Goal: Information Seeking & Learning: Understand process/instructions

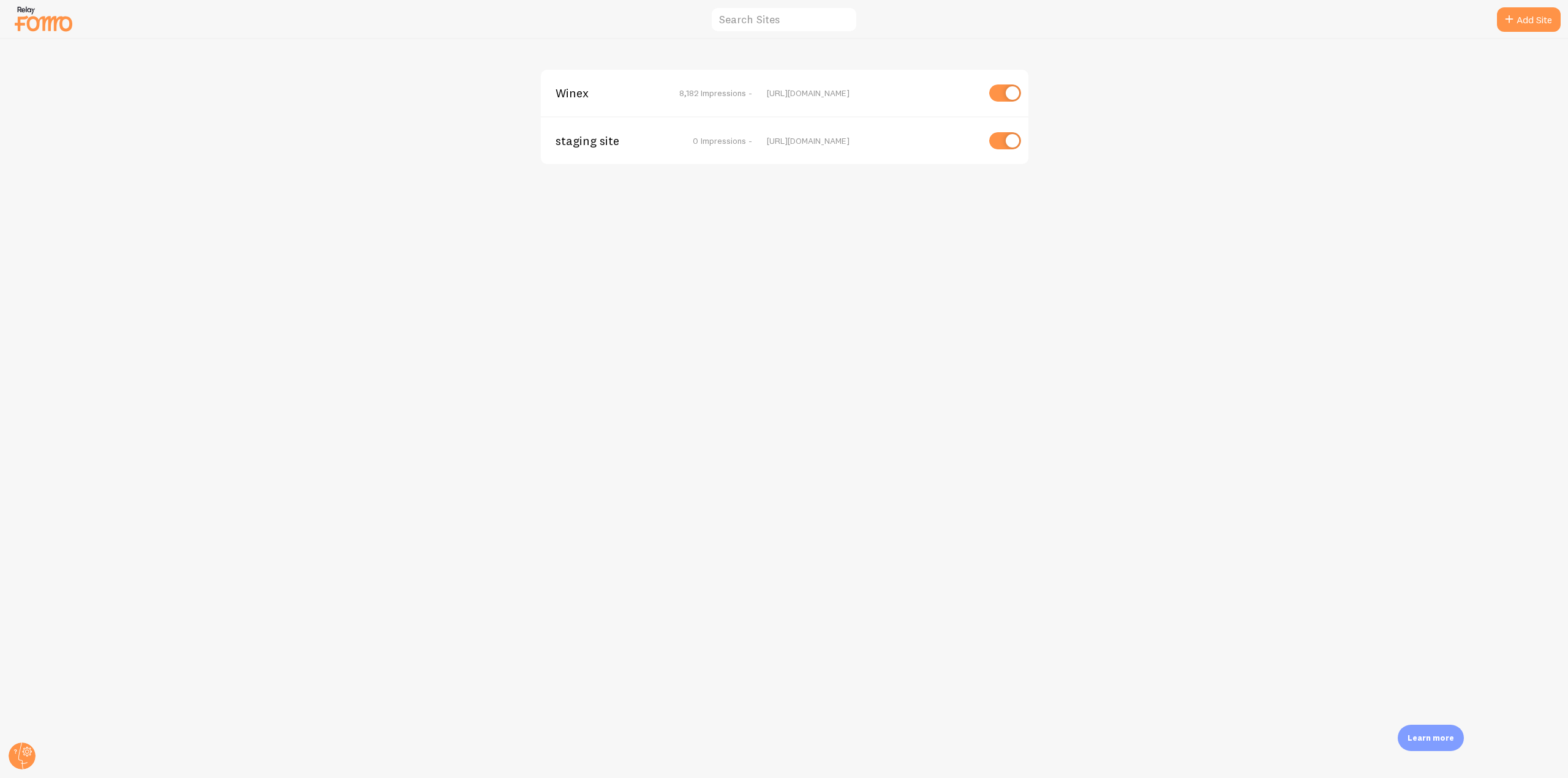
click at [577, 98] on span "Winex" at bounding box center [605, 94] width 98 height 11
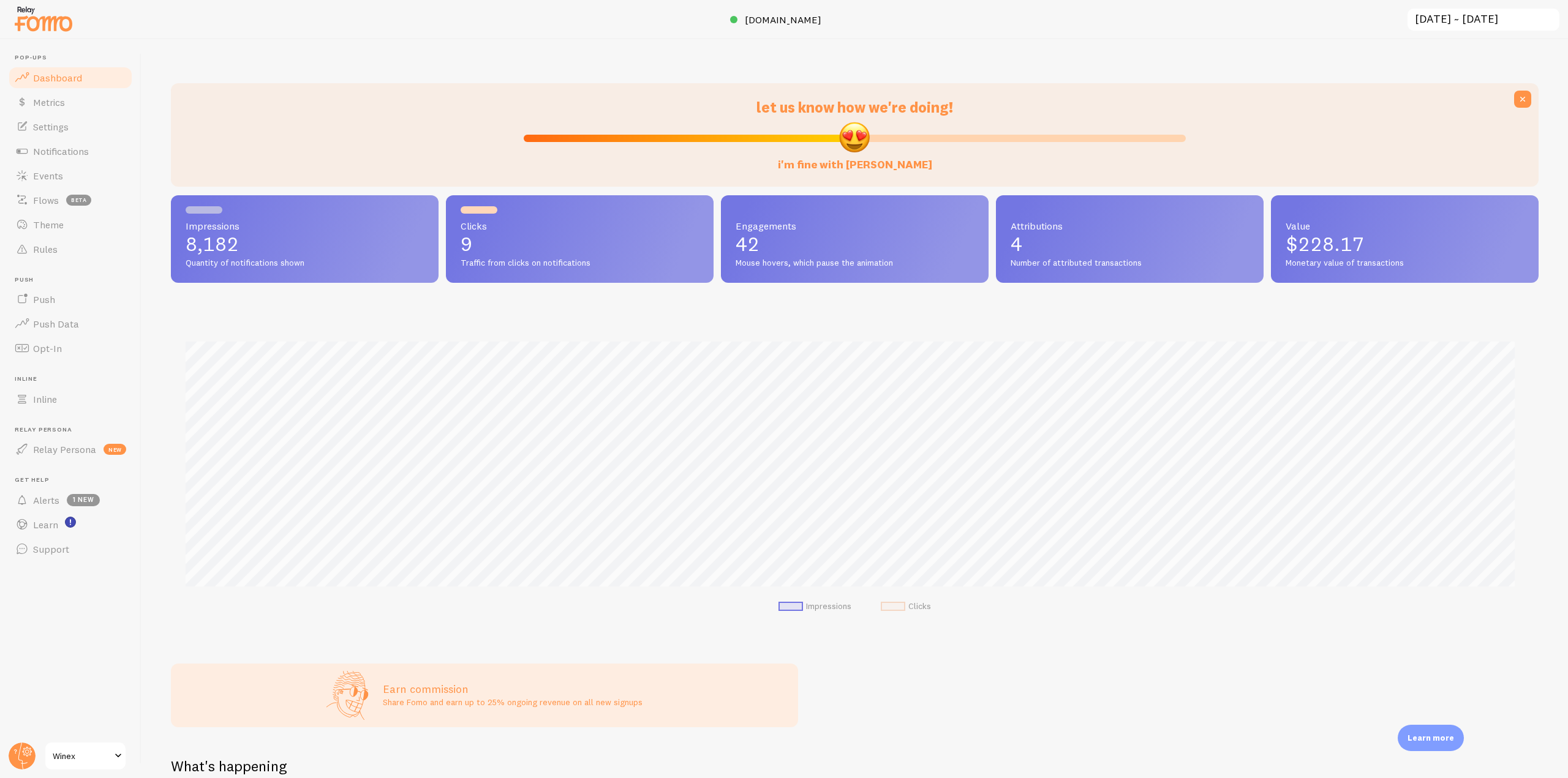
scroll to position [321, 1358]
click at [70, 158] on link "Notifications" at bounding box center [70, 151] width 126 height 25
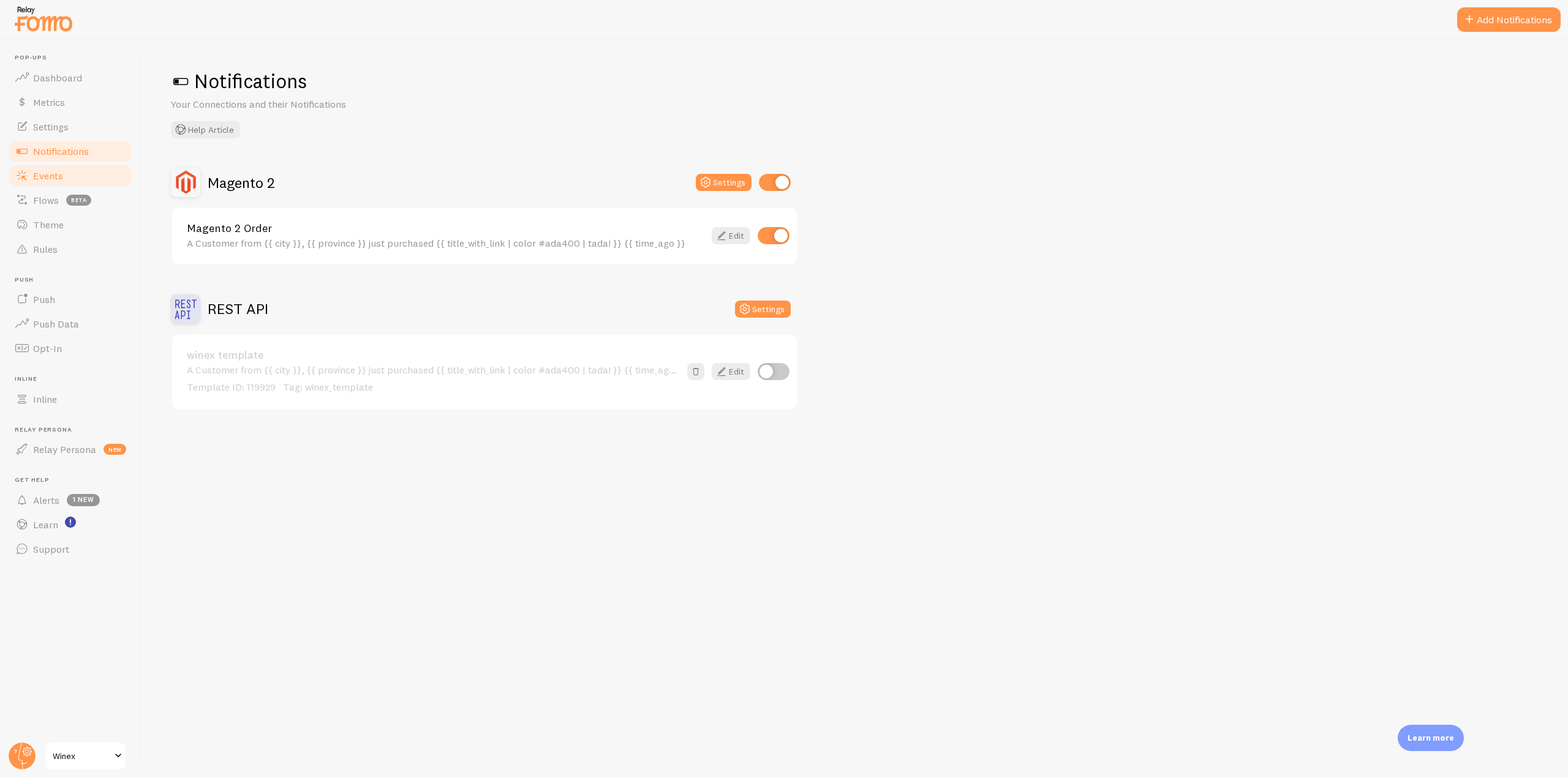
click at [86, 177] on link "Events" at bounding box center [70, 175] width 126 height 25
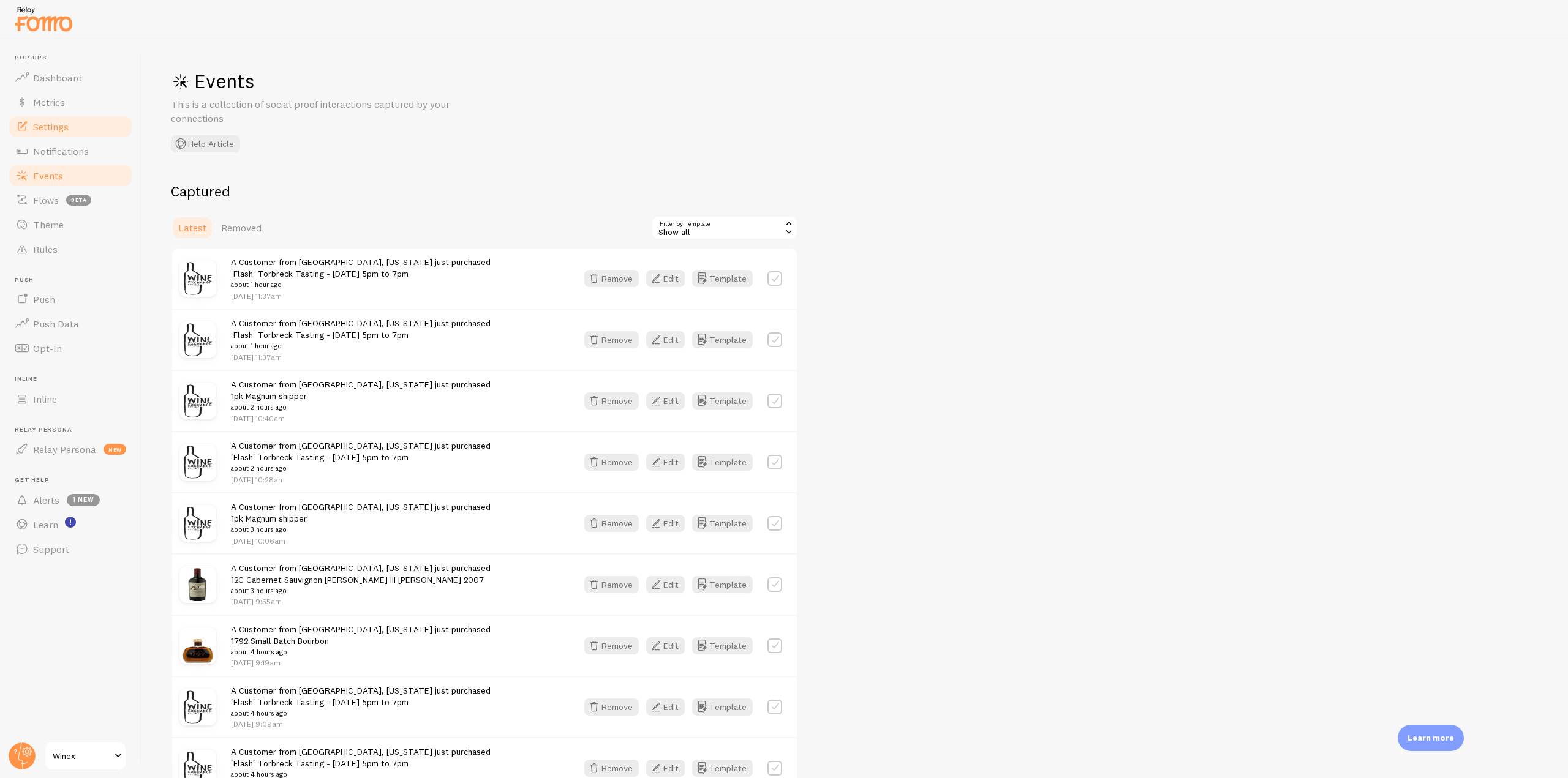
click at [69, 132] on span "Settings" at bounding box center [50, 126] width 35 height 12
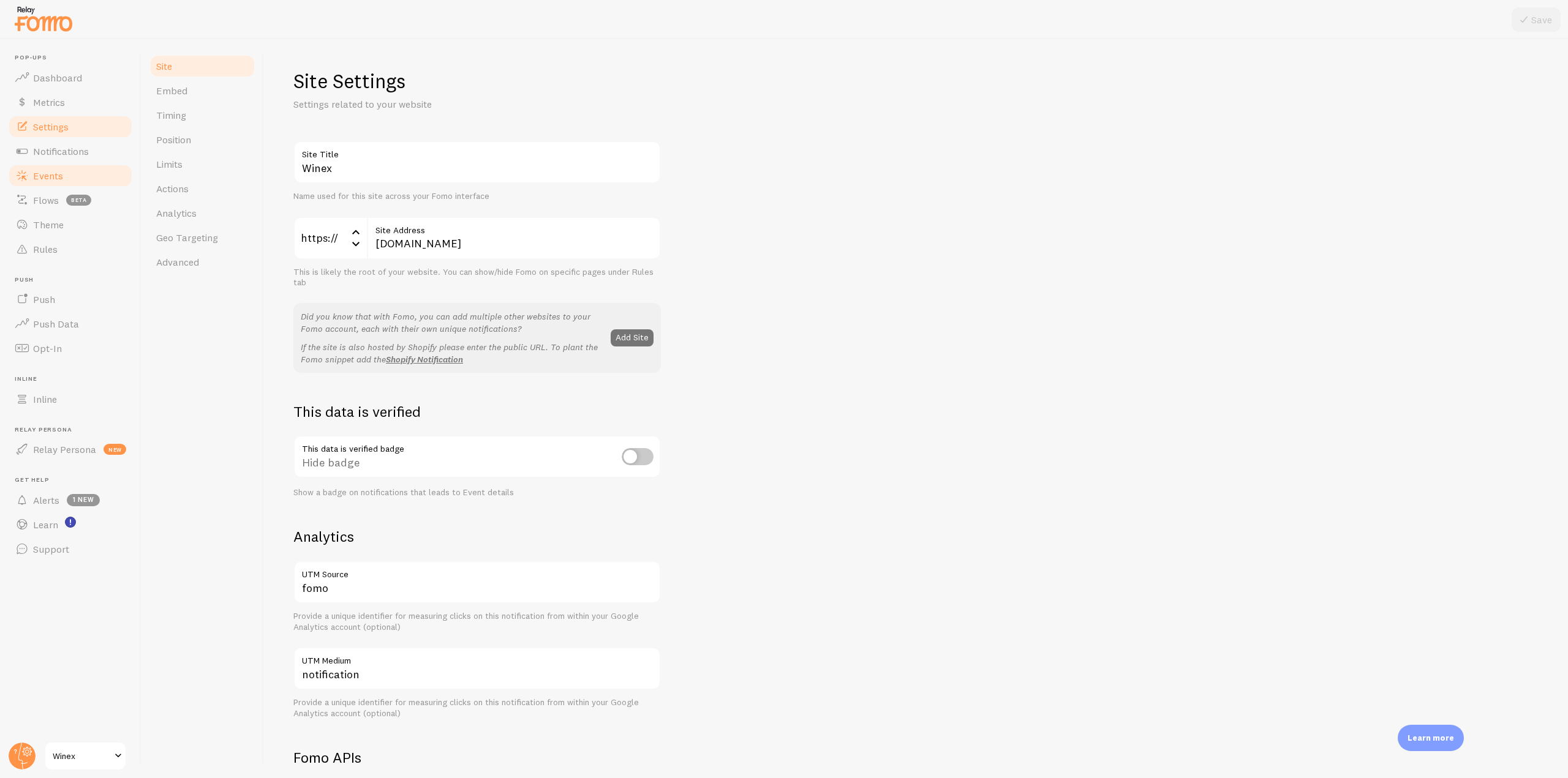
click at [77, 166] on link "Events" at bounding box center [70, 175] width 126 height 25
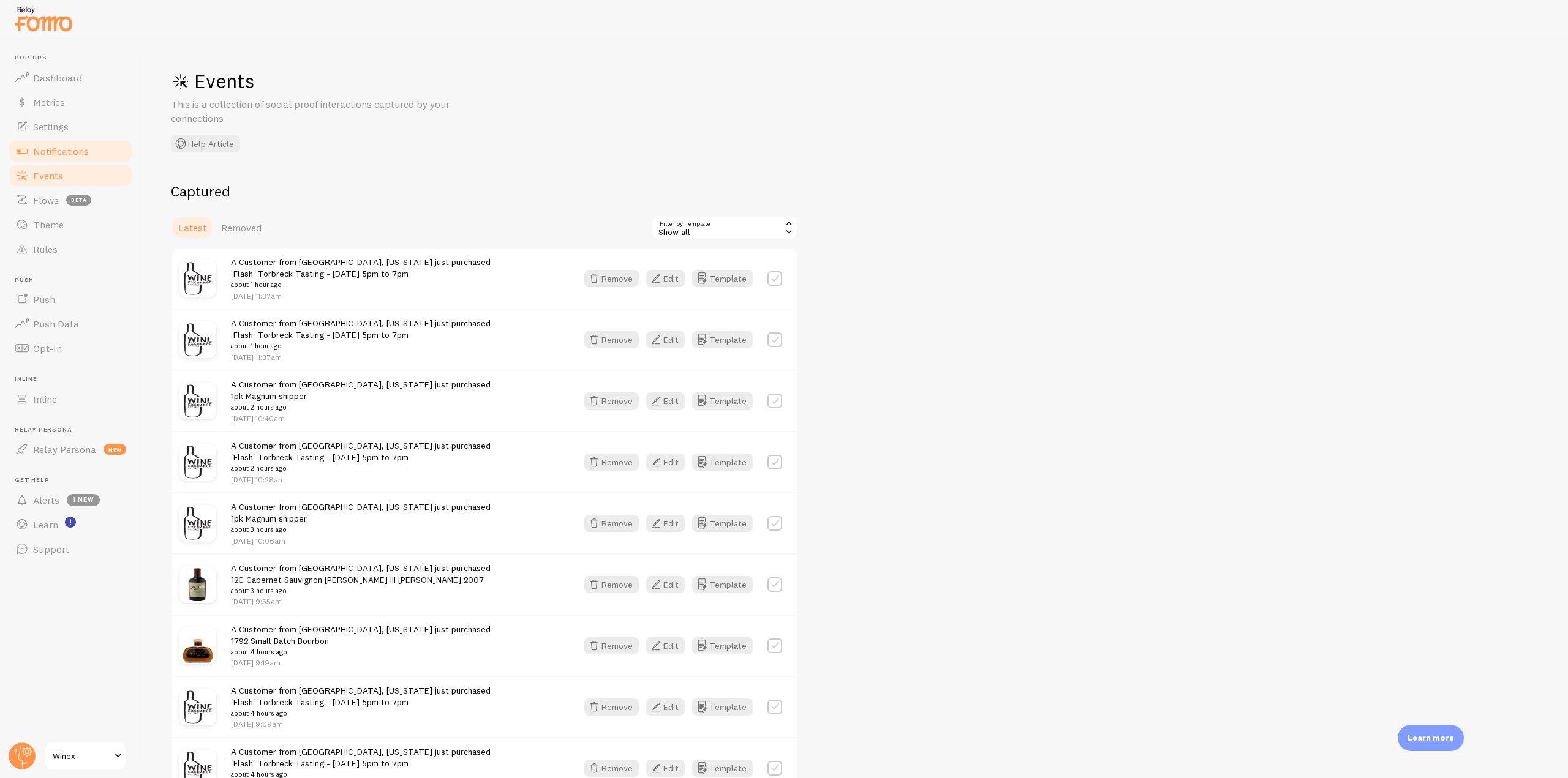
click at [77, 154] on span "Notifications" at bounding box center [61, 150] width 56 height 12
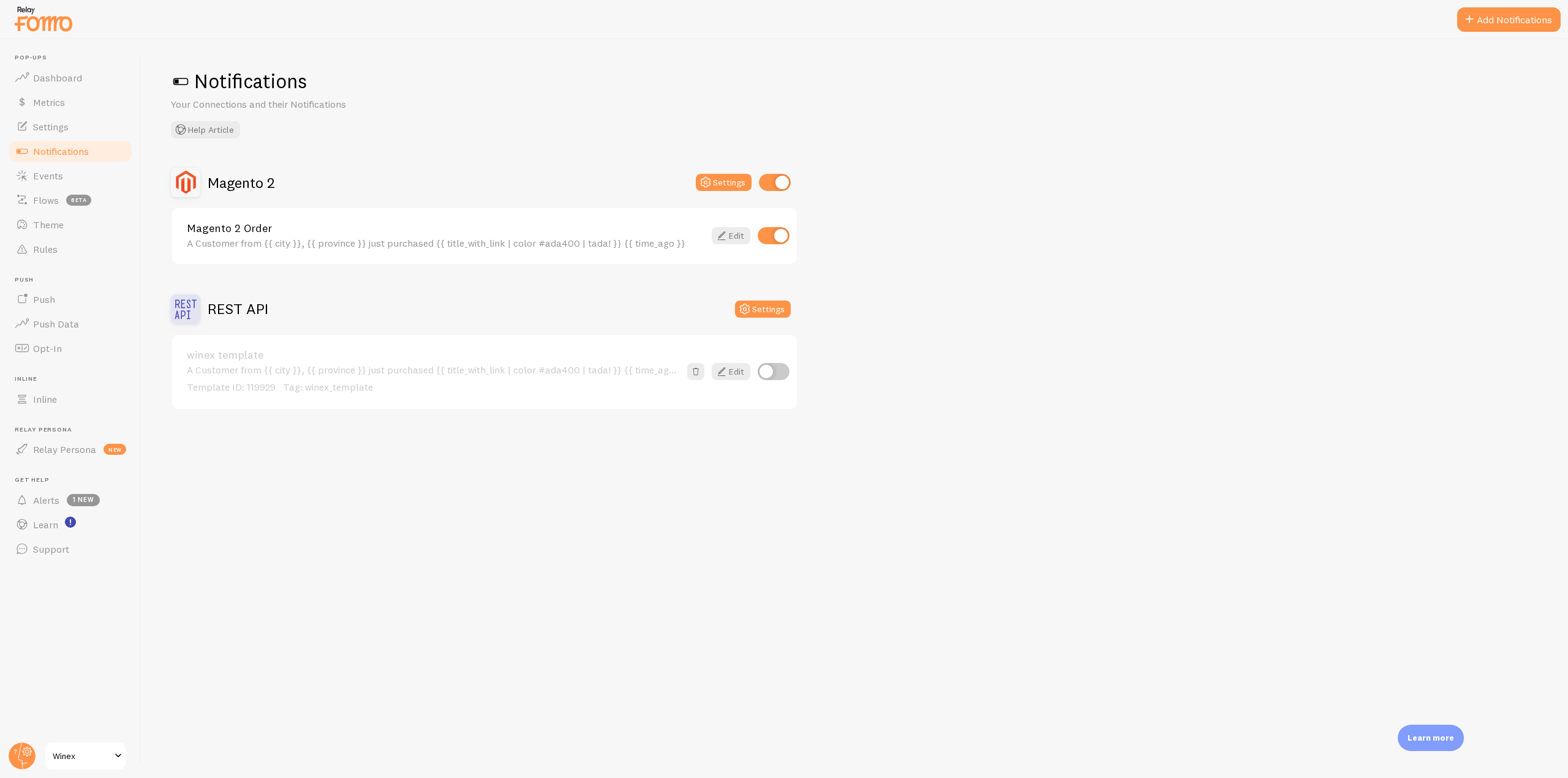
click at [250, 178] on h2 "Magento 2" at bounding box center [242, 183] width 67 height 19
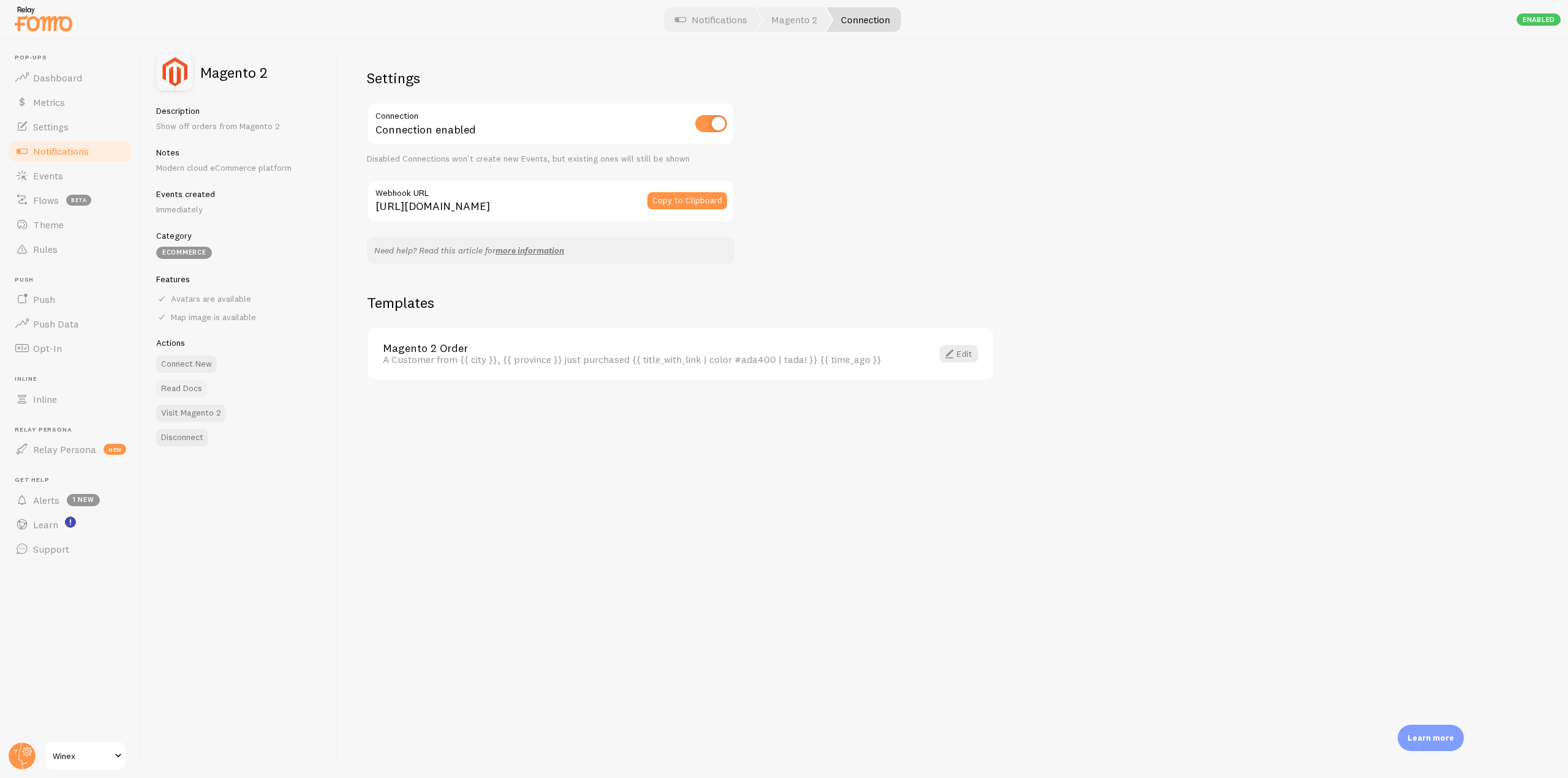
click at [199, 391] on link "Read Docs" at bounding box center [182, 389] width 51 height 17
